Goal: Information Seeking & Learning: Learn about a topic

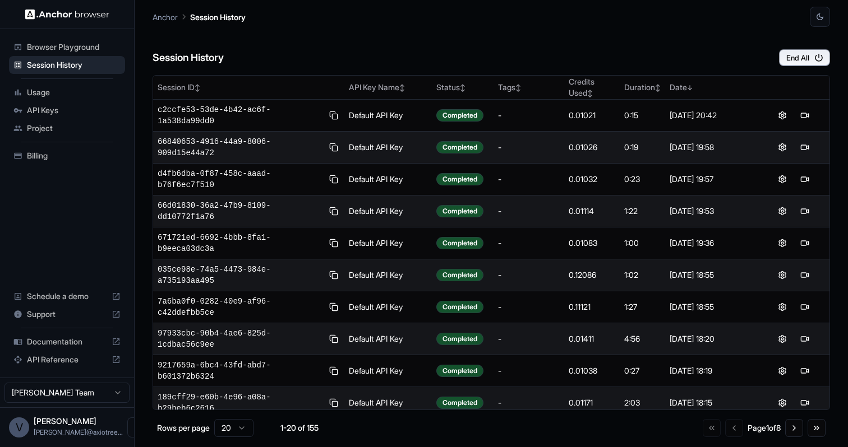
click at [47, 354] on div "API Reference" at bounding box center [67, 360] width 116 height 18
click at [50, 343] on span "Documentation" at bounding box center [67, 341] width 80 height 11
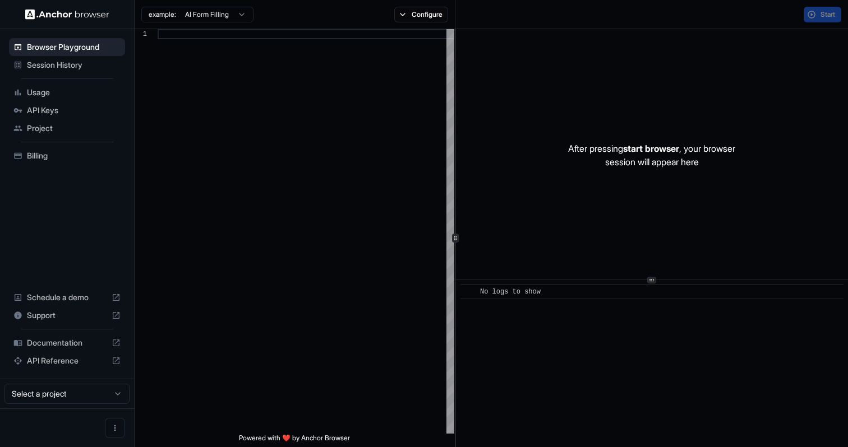
scroll to position [71, 0]
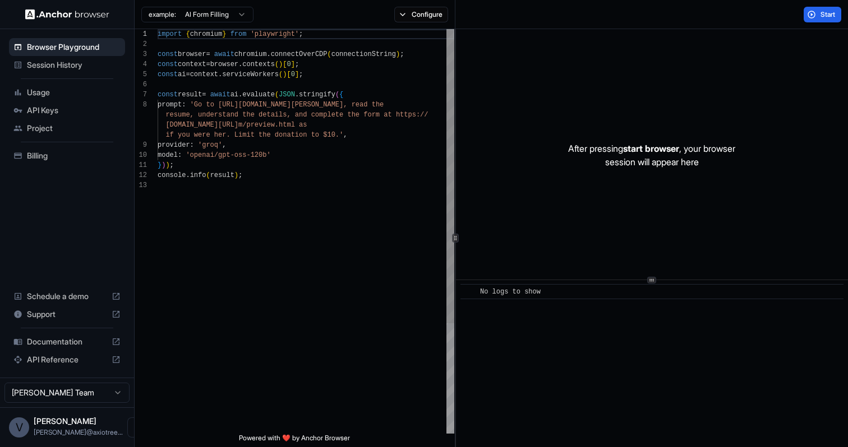
type textarea "**********"
click at [183, 144] on span "provider" at bounding box center [174, 145] width 33 height 8
click at [178, 156] on span "model" at bounding box center [168, 155] width 20 height 8
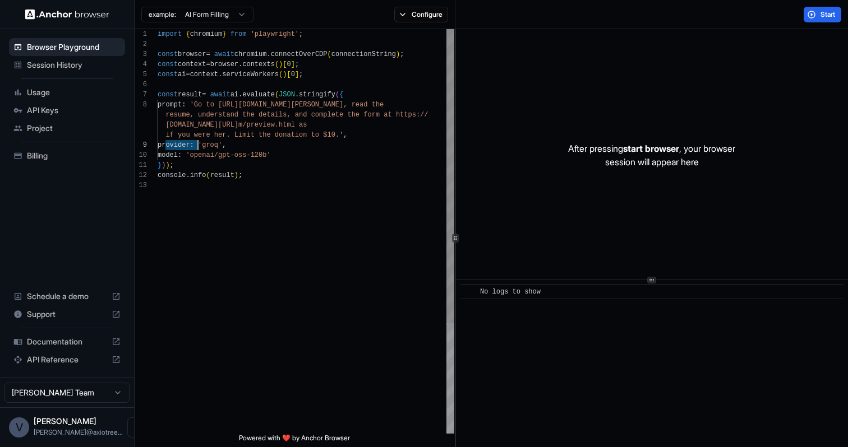
scroll to position [20, 0]
click at [178, 156] on span "model" at bounding box center [168, 155] width 20 height 8
